Goal: Information Seeking & Learning: Learn about a topic

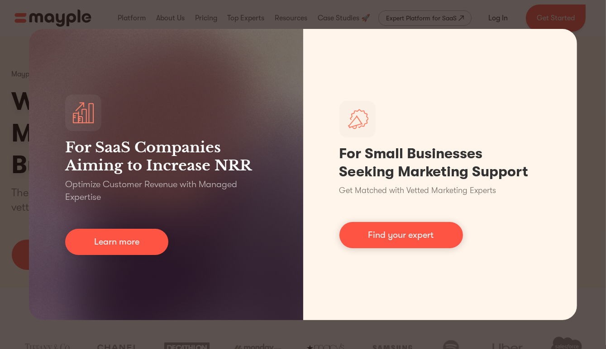
scroll to position [305, 0]
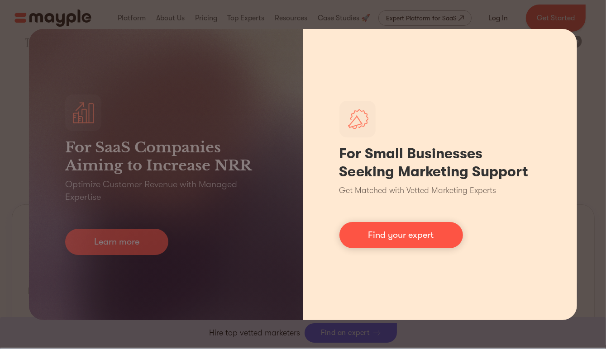
click at [571, 52] on div "For Small Businesses Seeking Marketing Support Get Matched with Vetted Marketin…" at bounding box center [440, 174] width 274 height 291
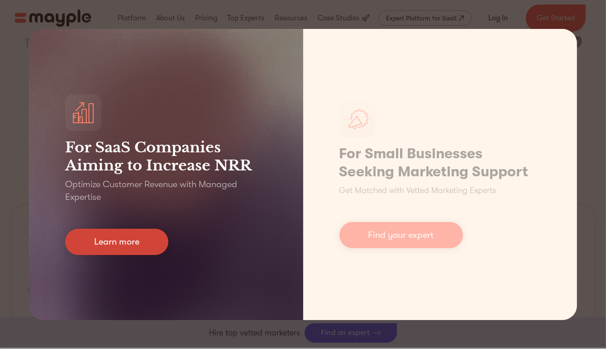
click at [132, 248] on link "Learn more" at bounding box center [116, 242] width 103 height 26
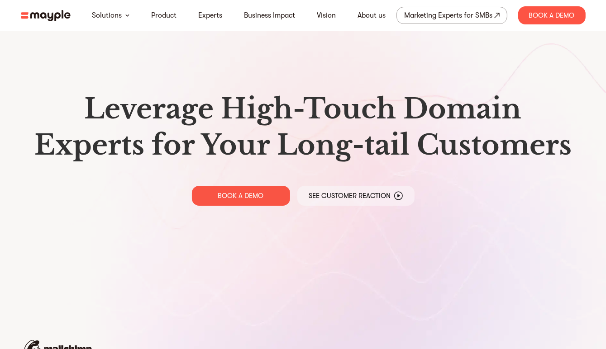
click at [53, 11] on img at bounding box center [46, 15] width 50 height 11
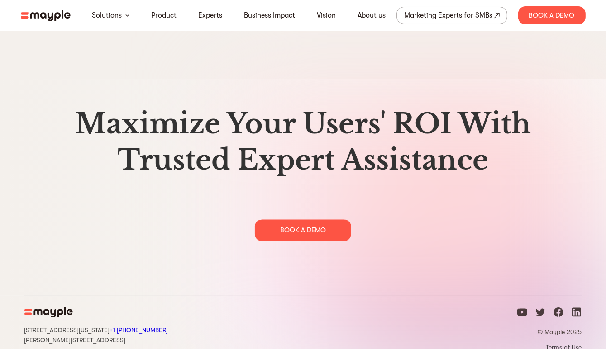
scroll to position [4643, 0]
